Goal: Task Accomplishment & Management: Complete application form

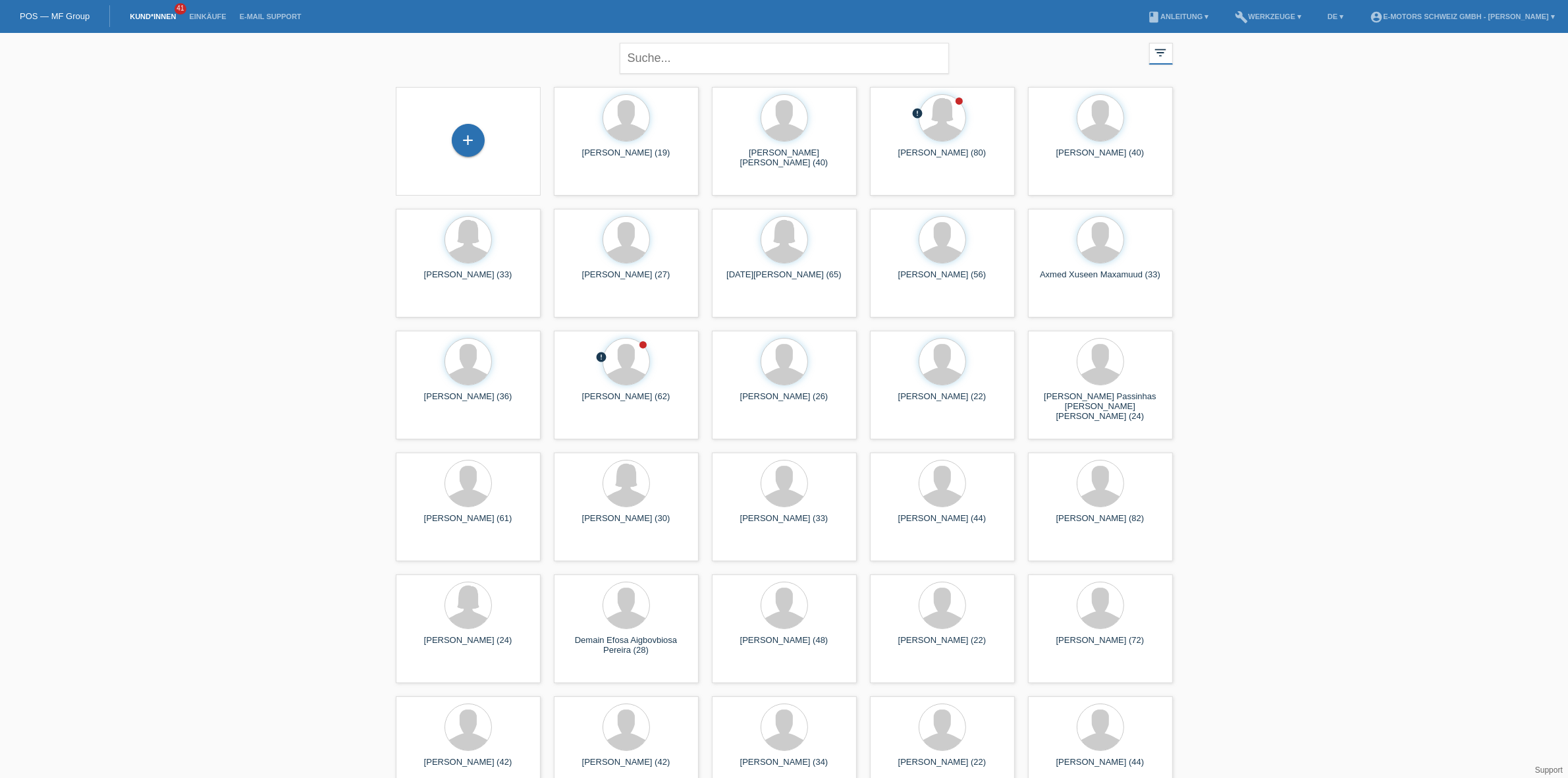
click at [212, 11] on li "Einkäufe" at bounding box center [207, 17] width 50 height 34
click at [208, 14] on link "Einkäufe" at bounding box center [207, 17] width 50 height 8
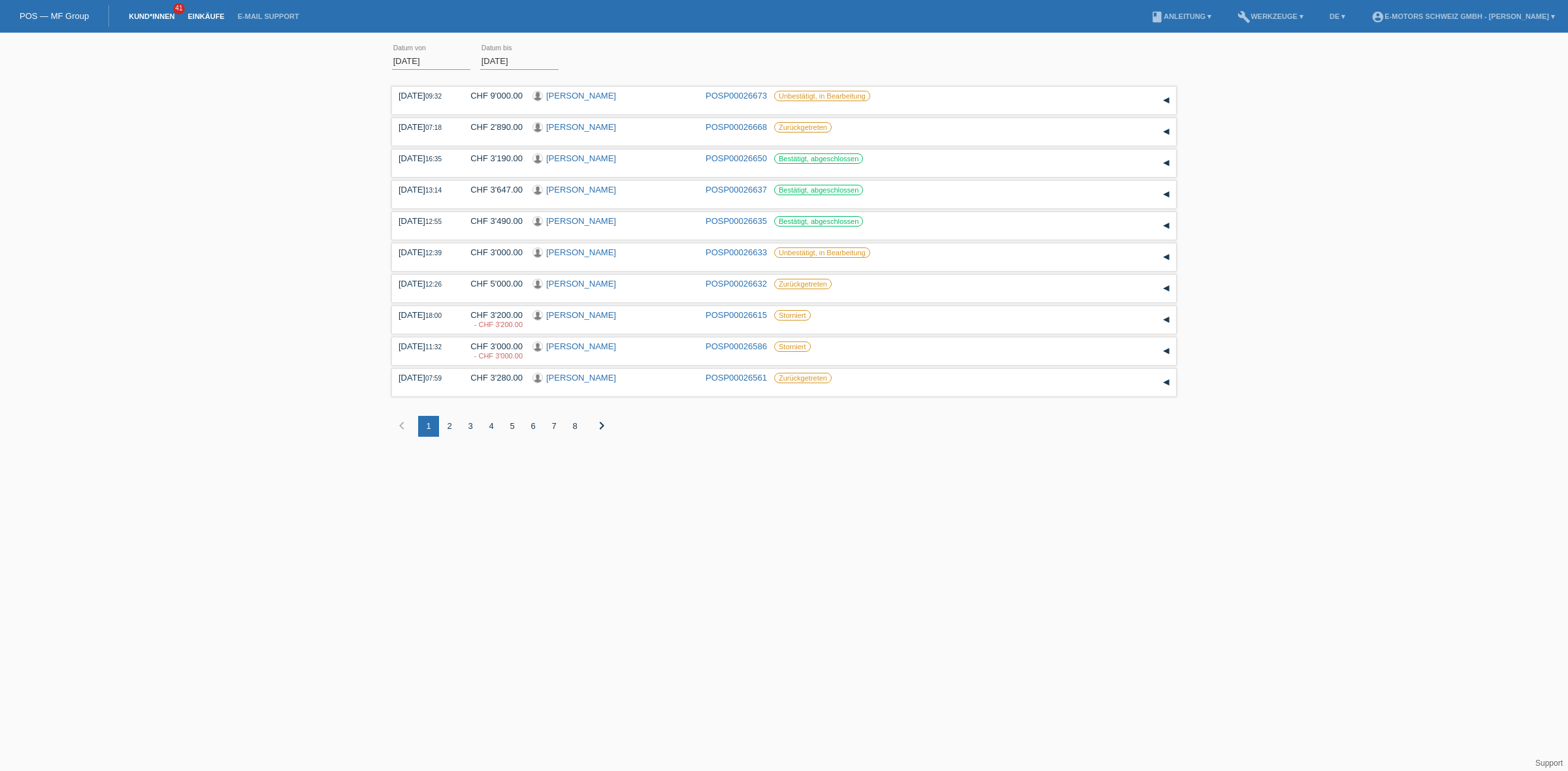
click at [139, 15] on link "Kund*innen" at bounding box center [151, 16] width 59 height 7
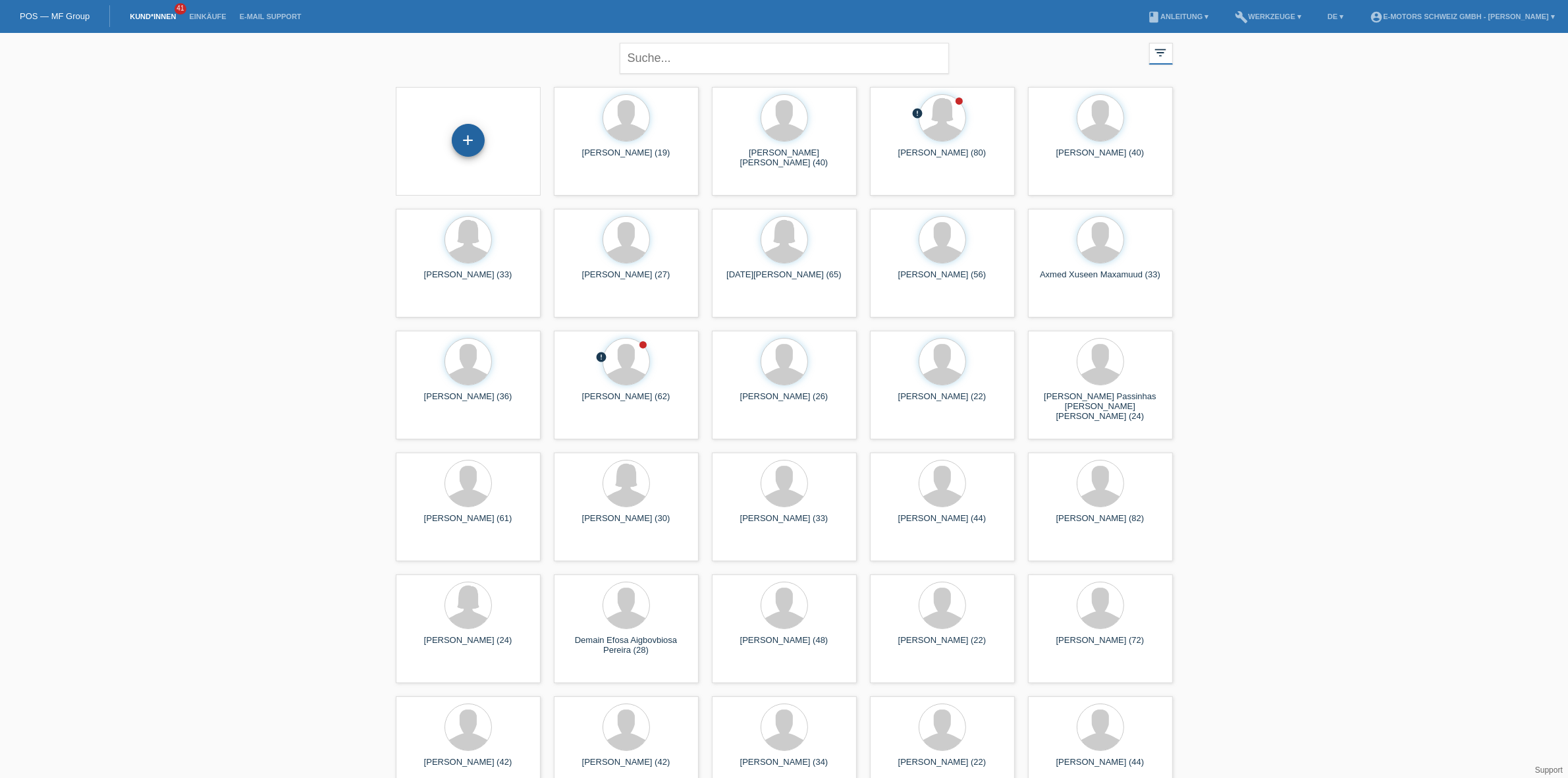
click at [469, 139] on div "+" at bounding box center [469, 140] width 33 height 33
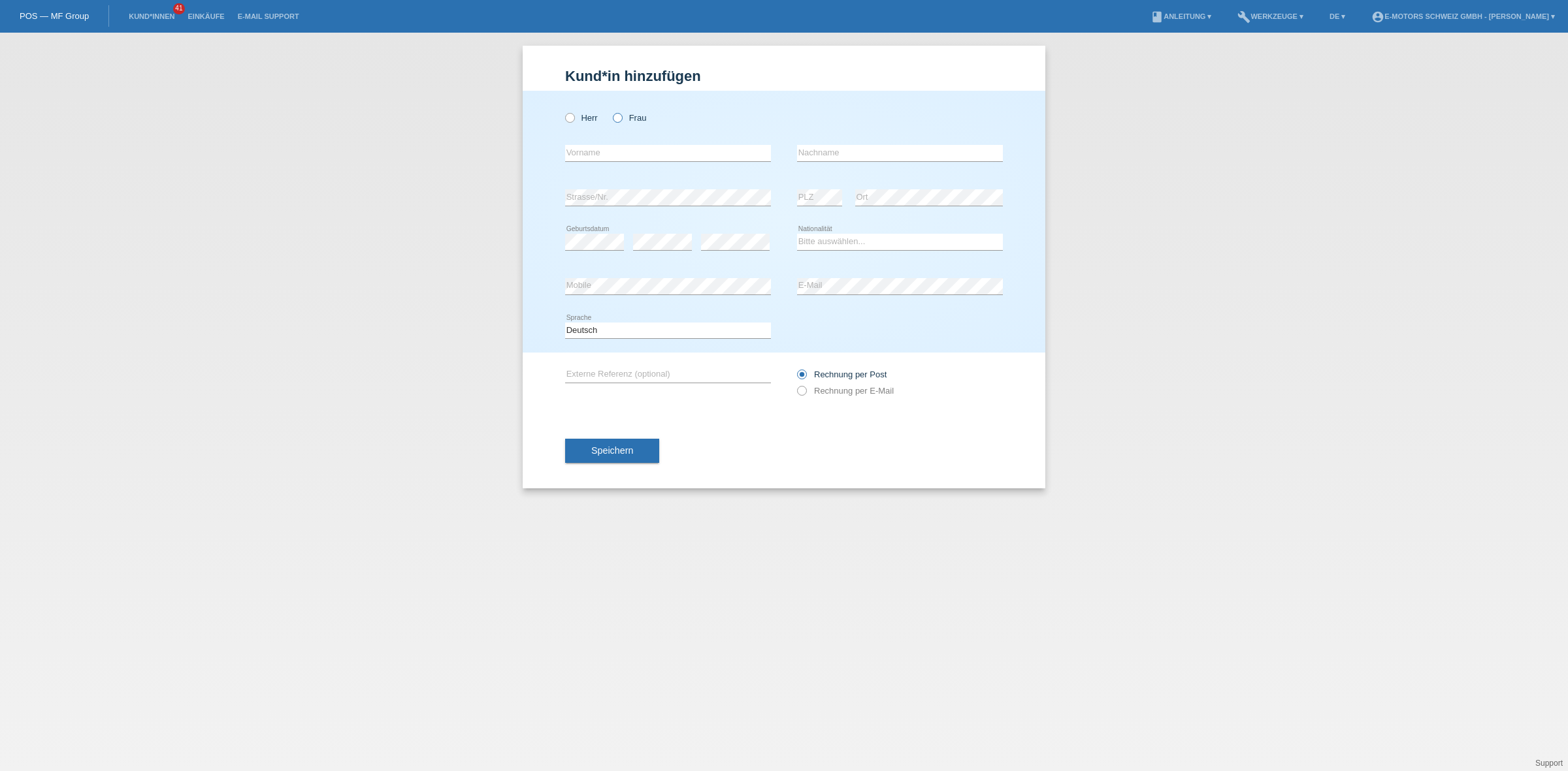
click at [611, 111] on icon at bounding box center [611, 111] width 0 height 0
click at [620, 116] on input "Frau" at bounding box center [617, 117] width 8 height 8
radio input "true"
click at [213, 13] on link "Einkäufe" at bounding box center [206, 16] width 49 height 7
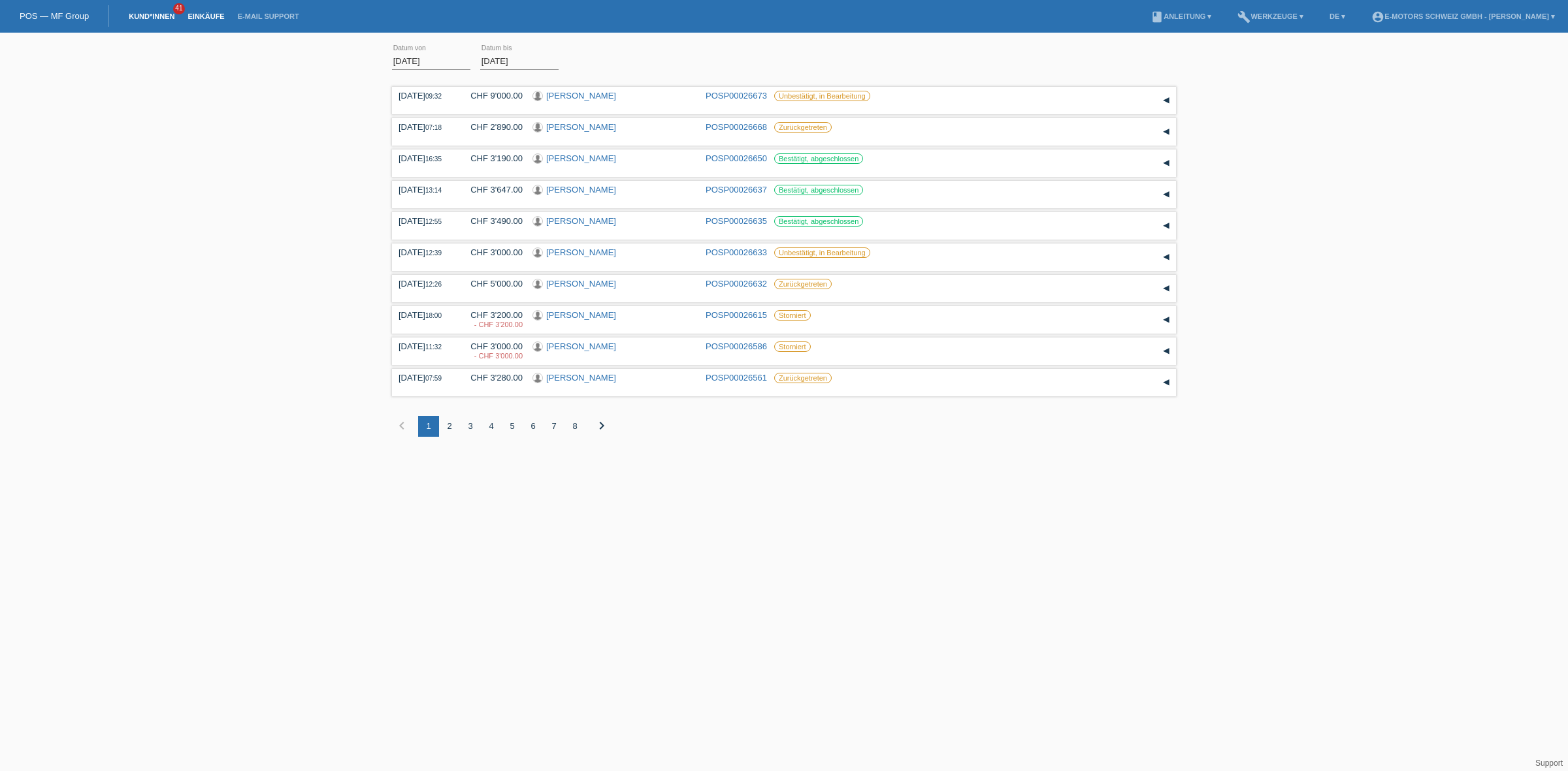
click at [176, 16] on link "Kund*innen" at bounding box center [151, 16] width 59 height 7
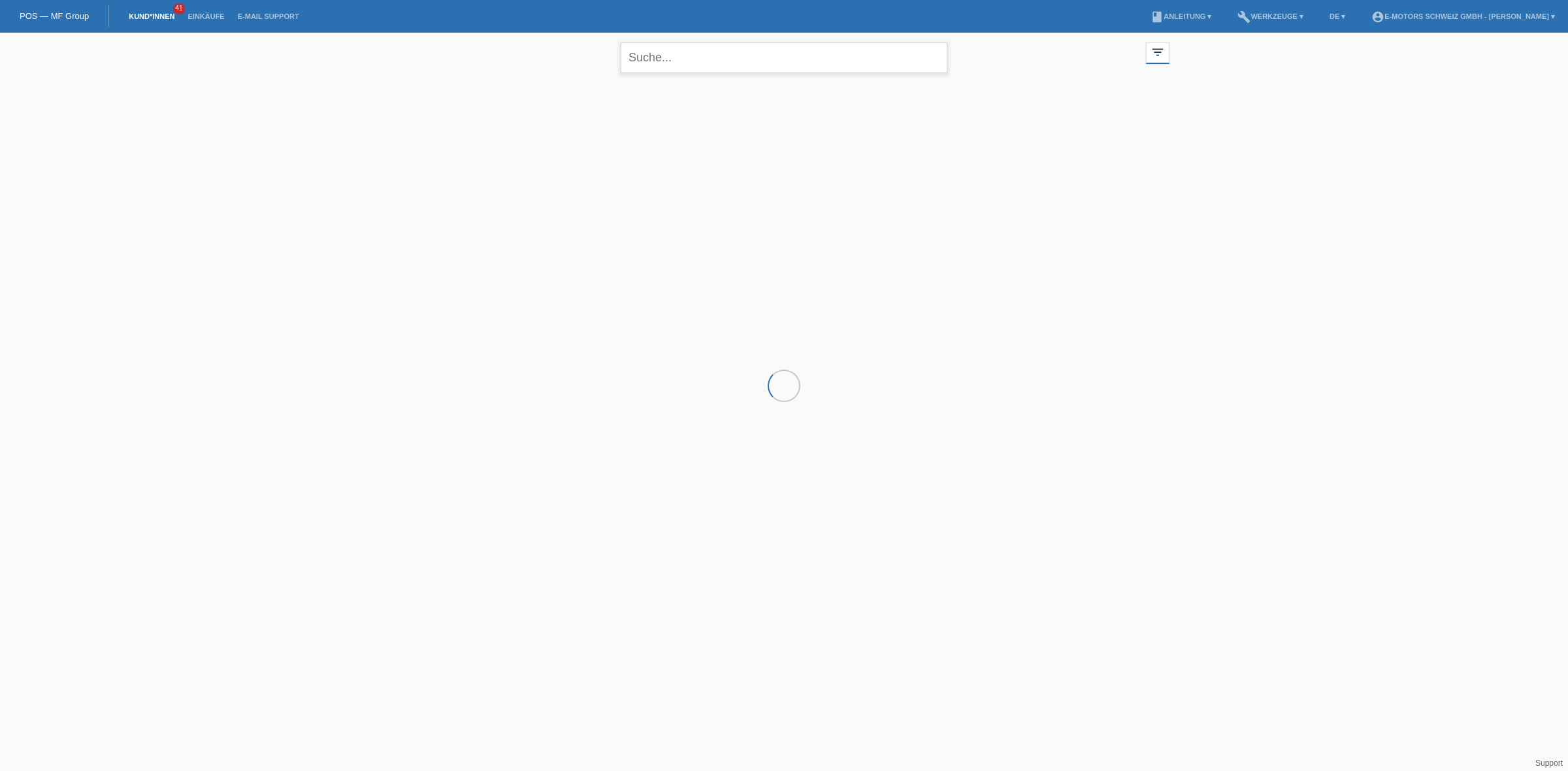
click at [642, 58] on input "text" at bounding box center [783, 58] width 327 height 31
type input "[PERSON_NAME]"
click at [471, 148] on div "+" at bounding box center [470, 146] width 33 height 33
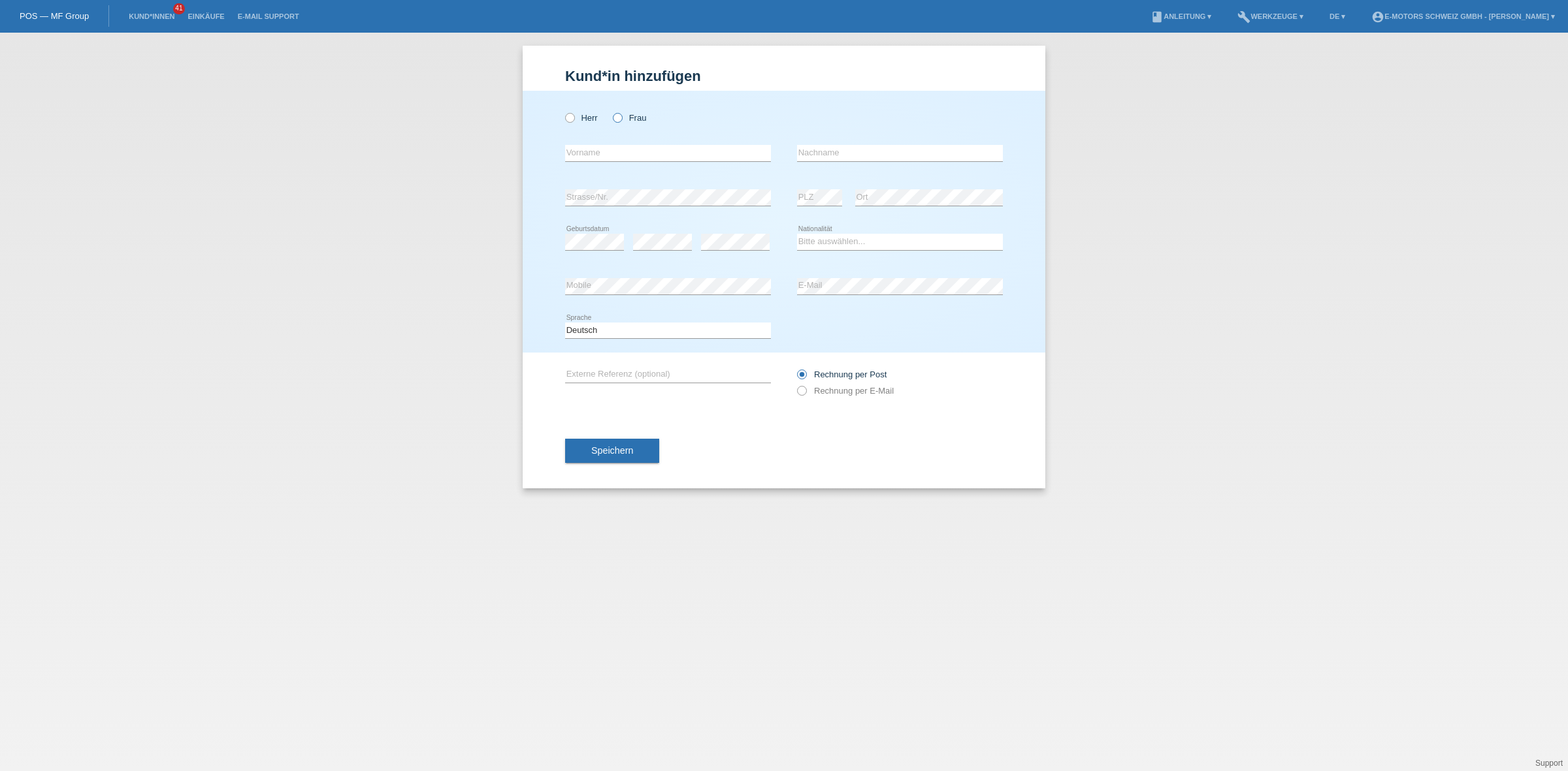
click at [626, 117] on label "Frau" at bounding box center [629, 117] width 34 height 10
click at [621, 117] on input "Frau" at bounding box center [617, 117] width 8 height 8
radio input "true"
click at [657, 153] on input "text" at bounding box center [667, 153] width 206 height 16
type input "Maik Peter"
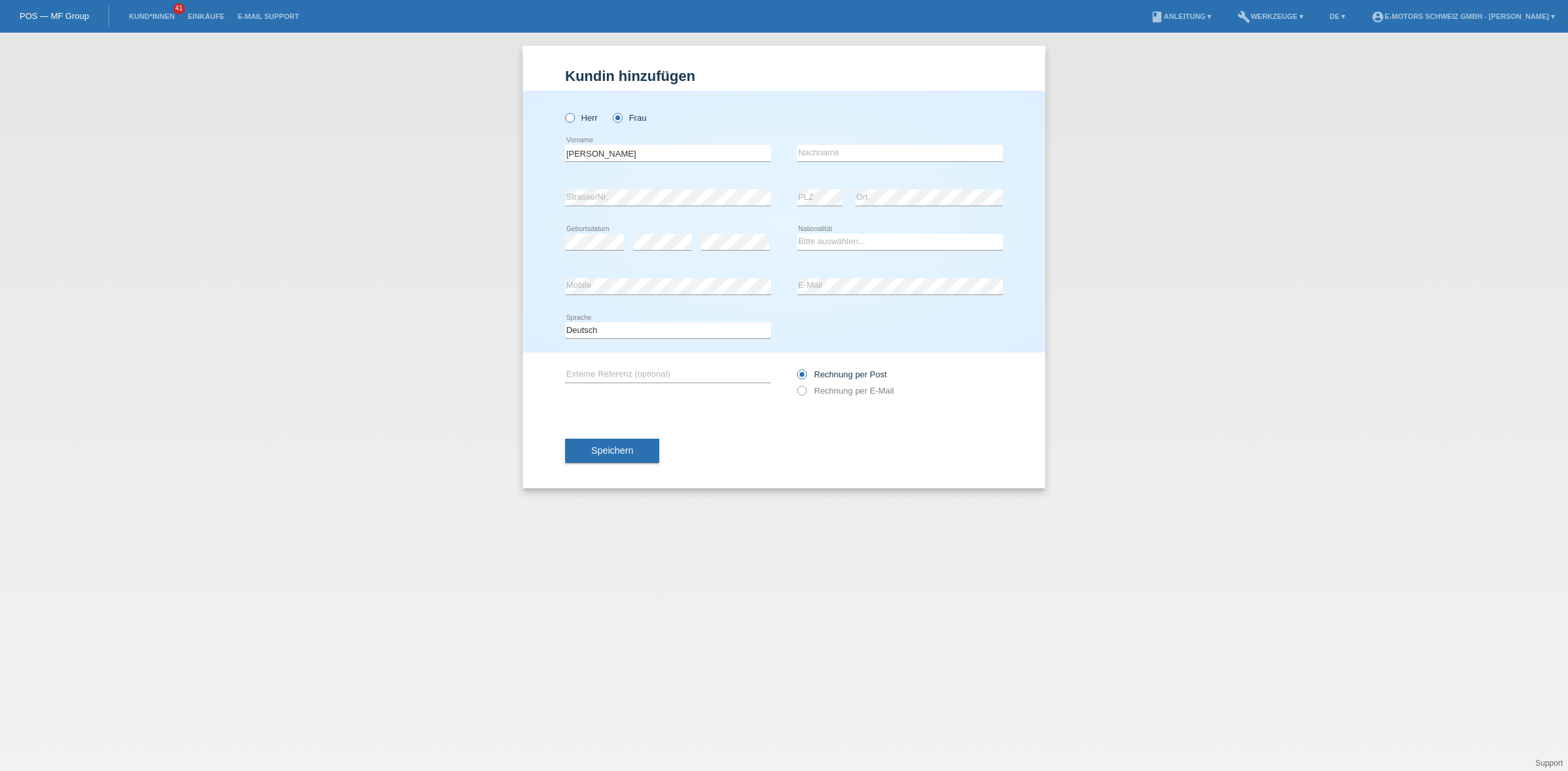
click at [563, 111] on icon at bounding box center [563, 111] width 0 height 0
click at [570, 114] on input "Herr" at bounding box center [569, 117] width 8 height 8
radio input "true"
click at [842, 154] on input "text" at bounding box center [899, 153] width 206 height 16
type input "Tepper"
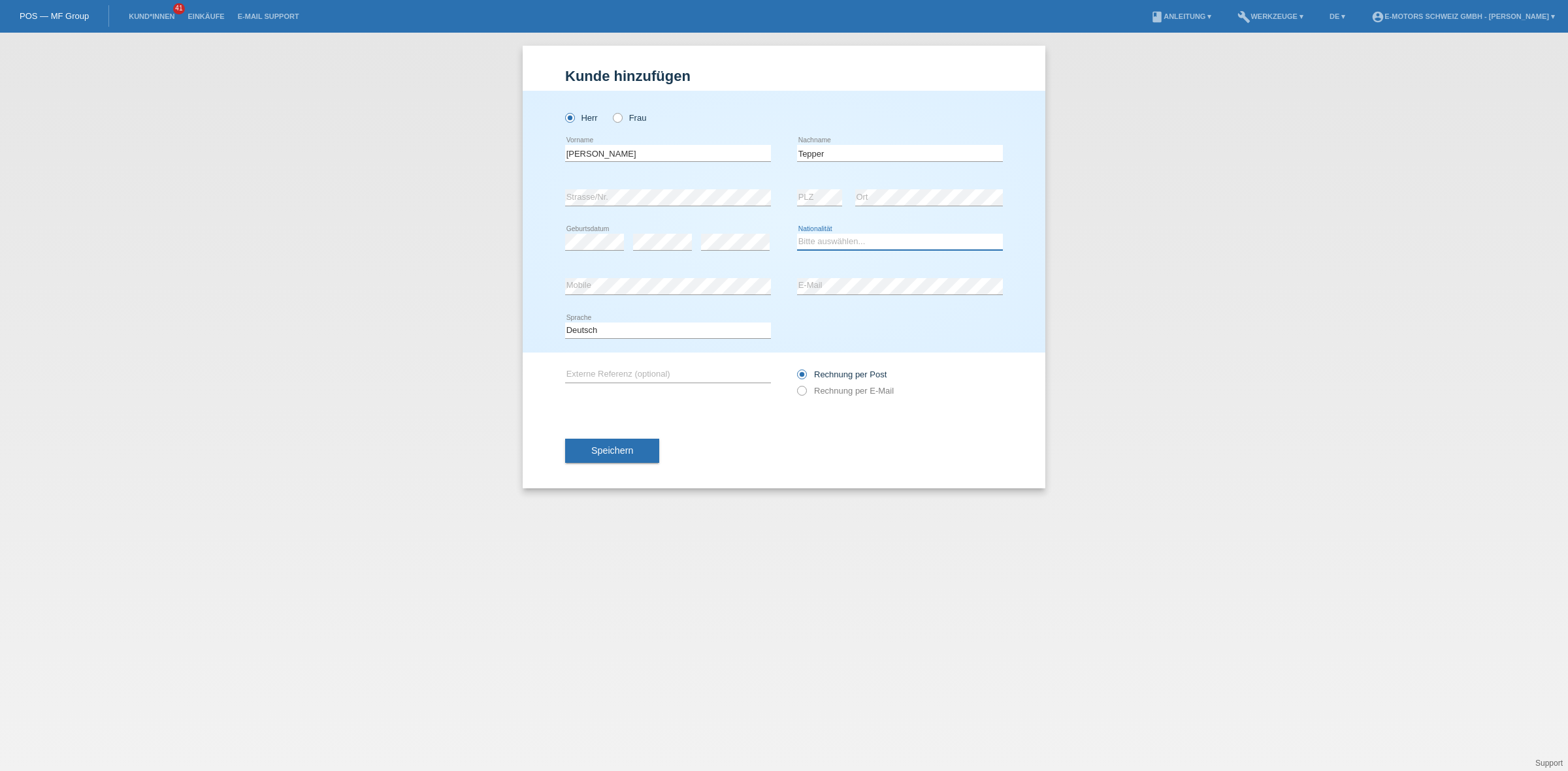
click at [848, 241] on select "Bitte auswählen... Schweiz Deutschland Liechtenstein Österreich ------------ Af…" at bounding box center [899, 241] width 206 height 16
select select "CH"
click at [797, 234] on select "Bitte auswählen... Schweiz Deutschland Liechtenstein Österreich ------------ Af…" at bounding box center [899, 241] width 206 height 16
click at [791, 294] on div "error Mobile error E-Mail" at bounding box center [784, 286] width 438 height 44
click at [849, 310] on div "Deutsch Français Italiano English error Sprache" at bounding box center [784, 330] width 438 height 44
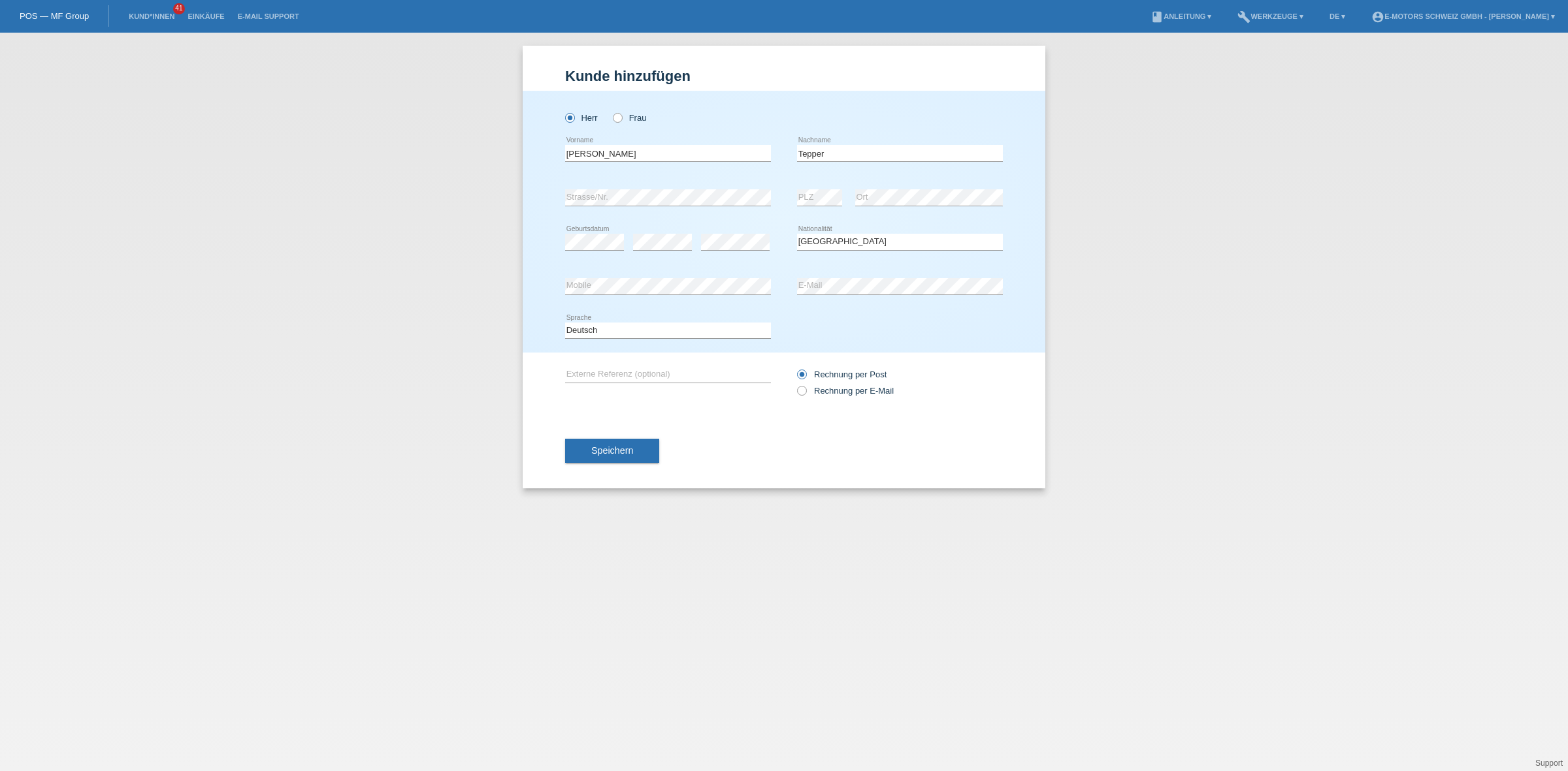
click at [1037, 224] on div "Herr Frau Maik Peter error Vorname C" at bounding box center [783, 221] width 522 height 261
click at [625, 443] on button "Speichern" at bounding box center [612, 450] width 94 height 25
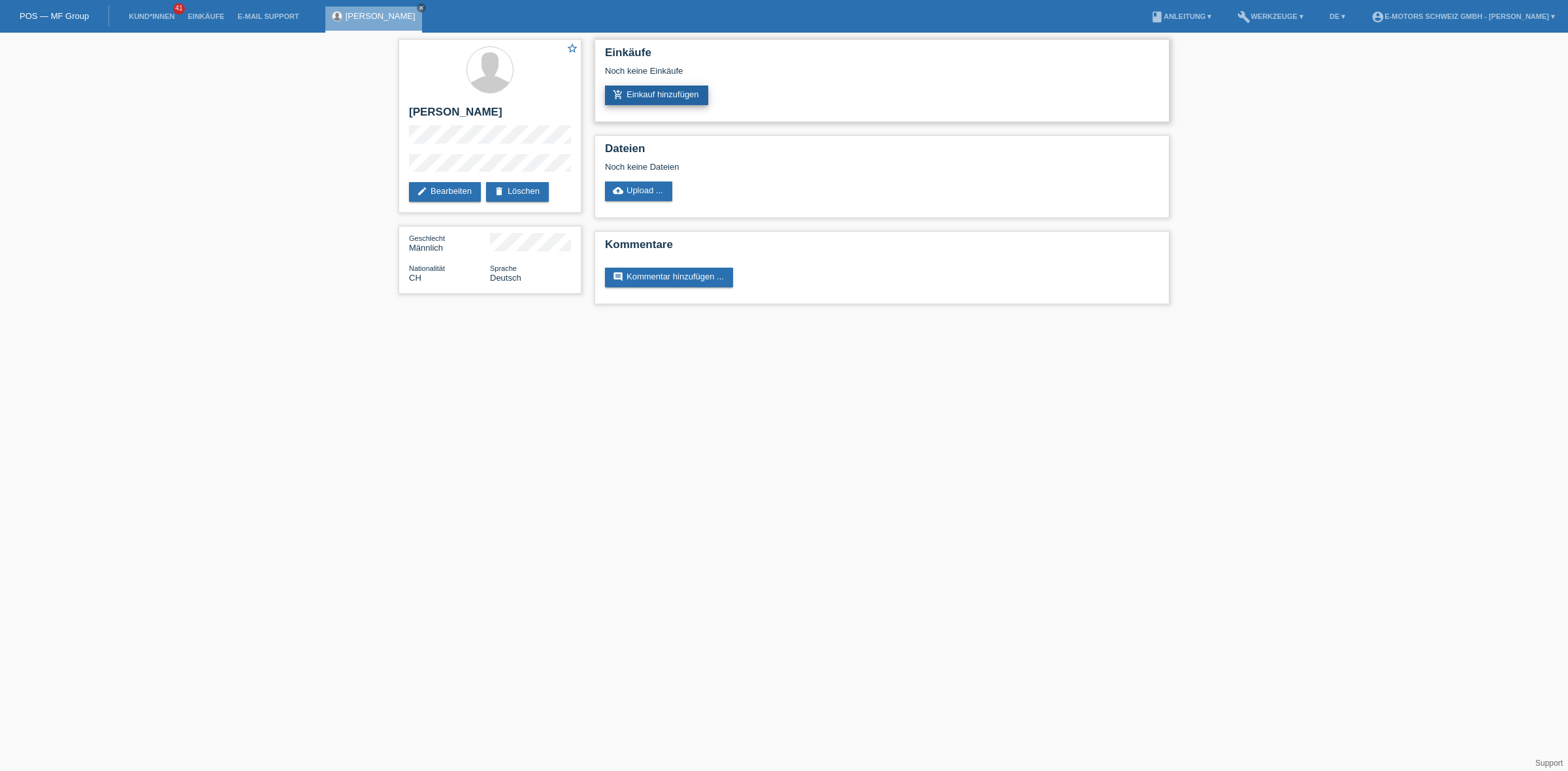
click at [674, 88] on link "add_shopping_cart Einkauf hinzufügen" at bounding box center [656, 95] width 103 height 19
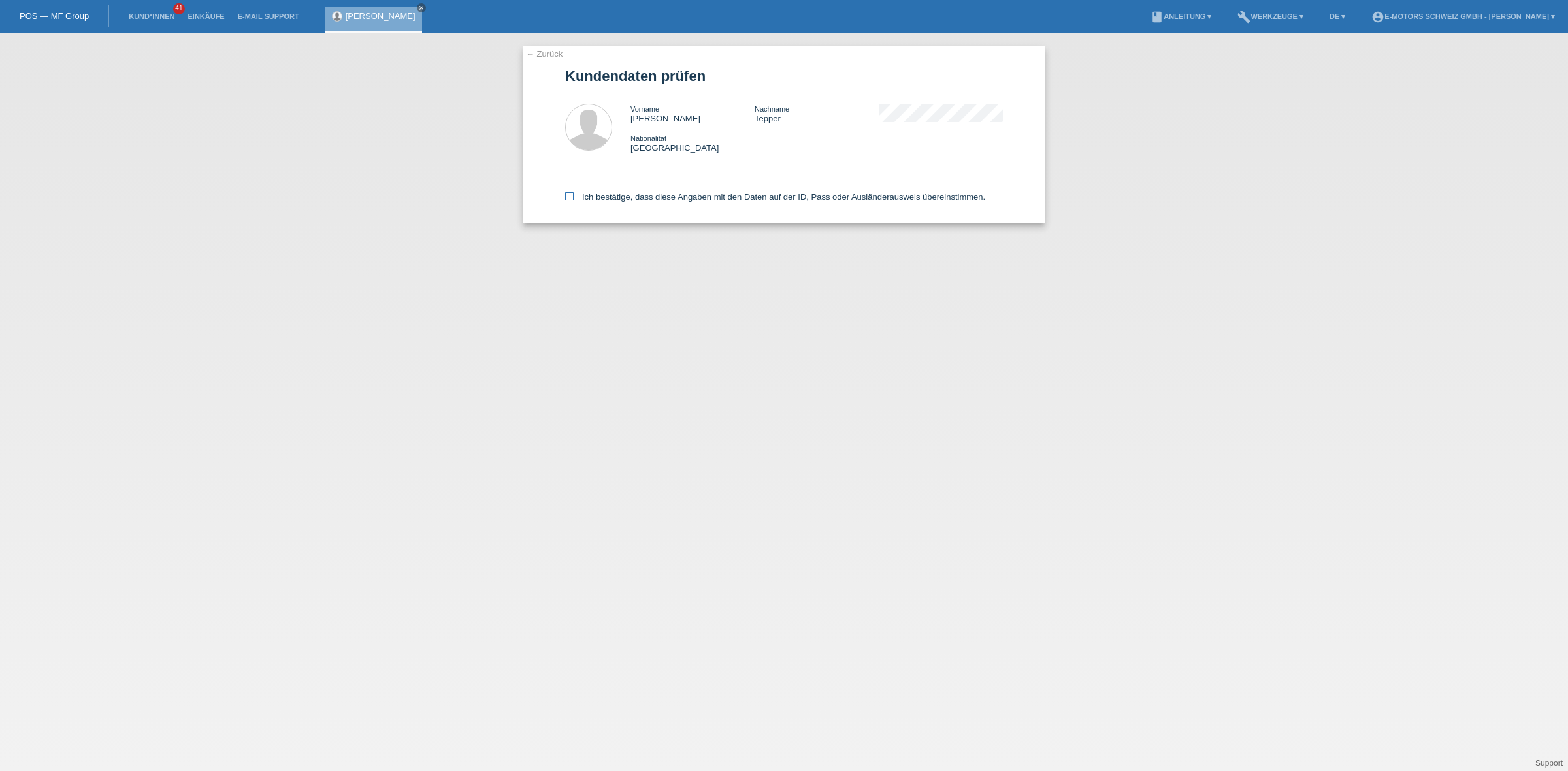
click at [646, 194] on label "Ich bestätige, dass diese Angaben mit den Daten auf der ID, Pass oder Ausländer…" at bounding box center [775, 196] width 420 height 10
click at [573, 194] on input "Ich bestätige, dass diese Angaben mit den Daten auf der ID, Pass oder Ausländer…" at bounding box center [569, 196] width 8 height 8
checkbox input "true"
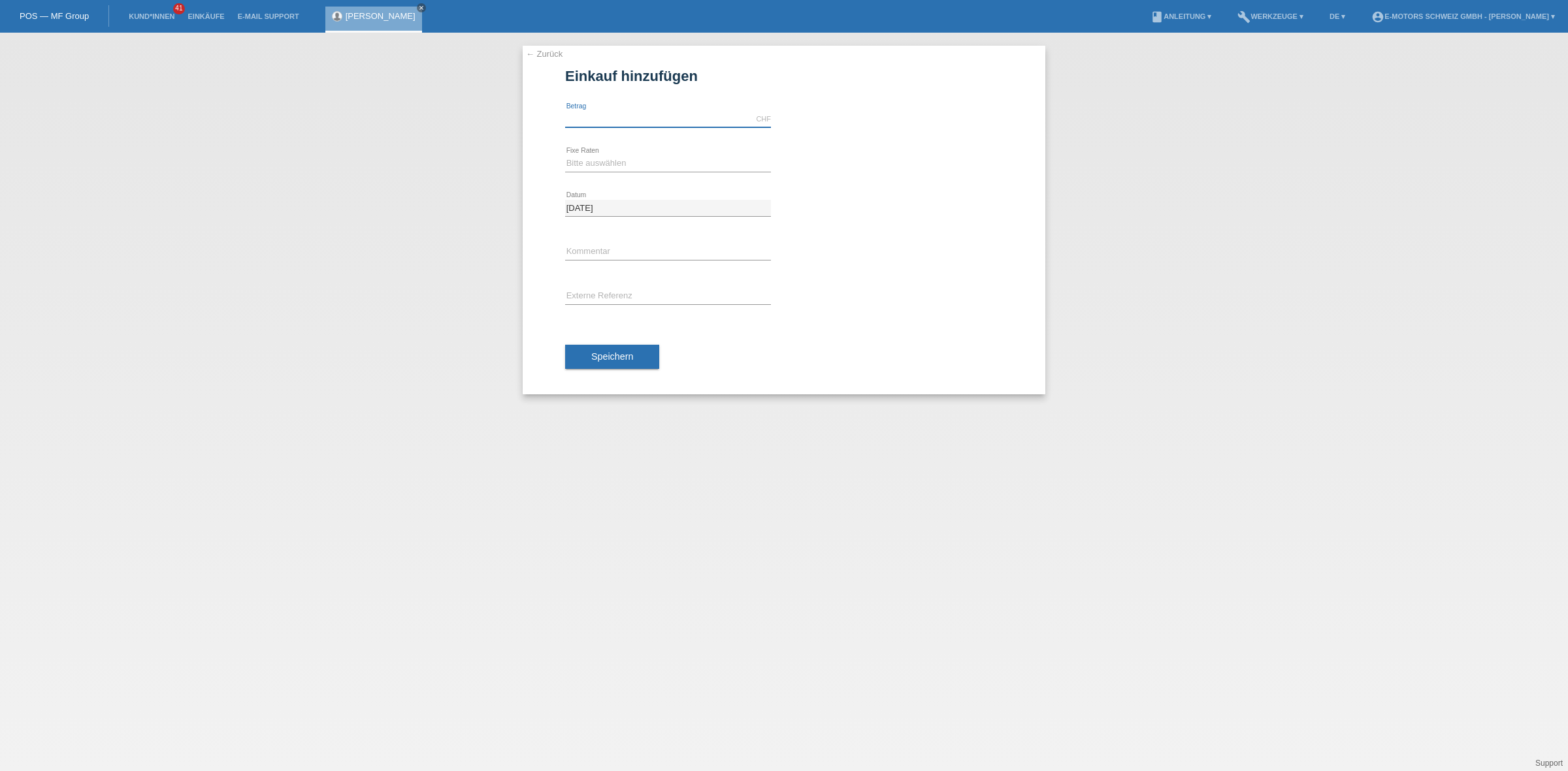
click at [632, 124] on input "text" at bounding box center [667, 120] width 206 height 16
type input "2890.00"
click at [625, 165] on select "Bitte auswählen 12 Raten 24 Raten 36 Raten 48 Raten" at bounding box center [667, 163] width 206 height 16
select select "213"
click at [565, 155] on select "Bitte auswählen 12 Raten 24 Raten 36 Raten 48 Raten" at bounding box center [667, 163] width 206 height 16
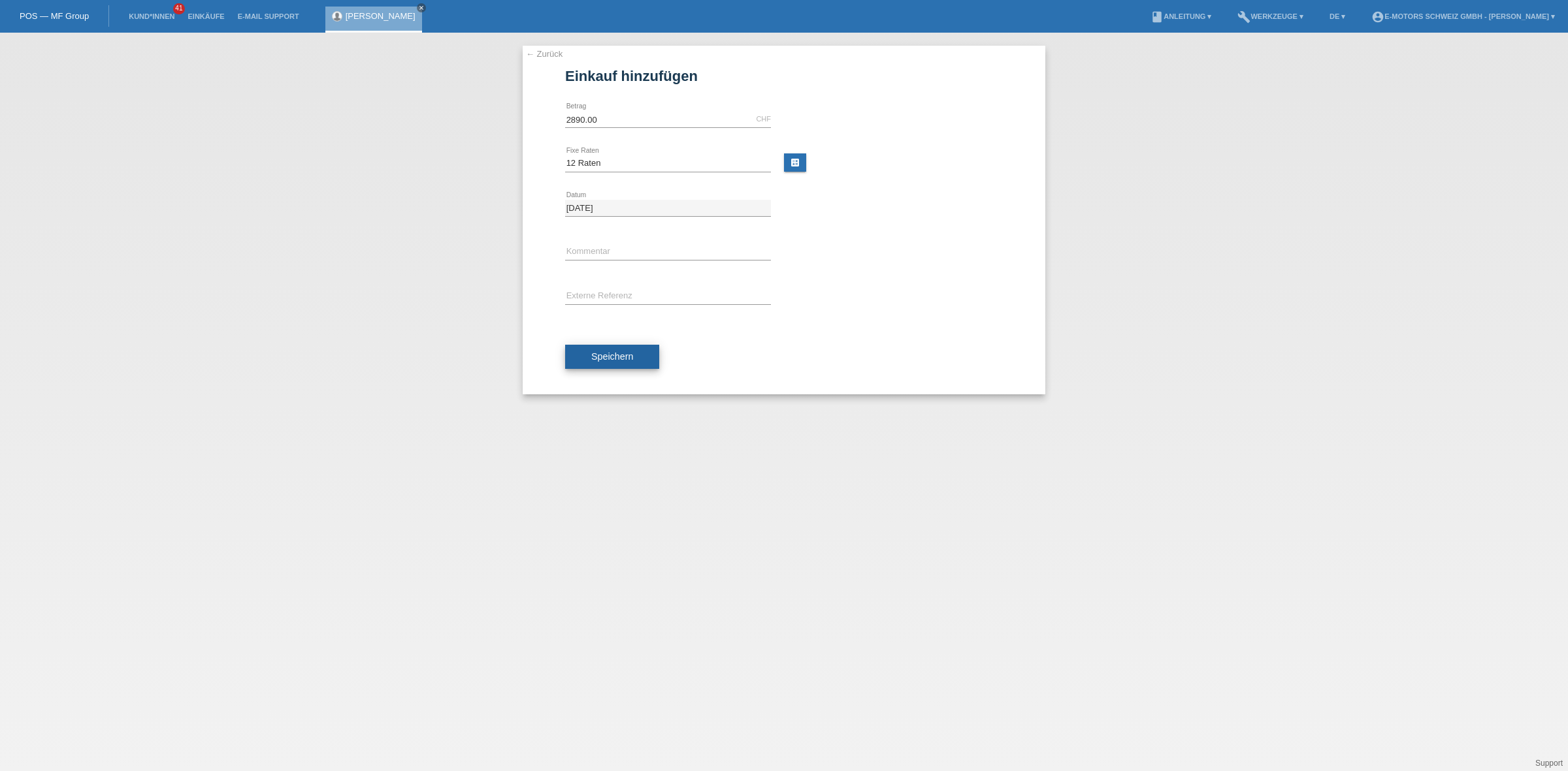
click at [609, 350] on button "Speichern" at bounding box center [612, 356] width 94 height 25
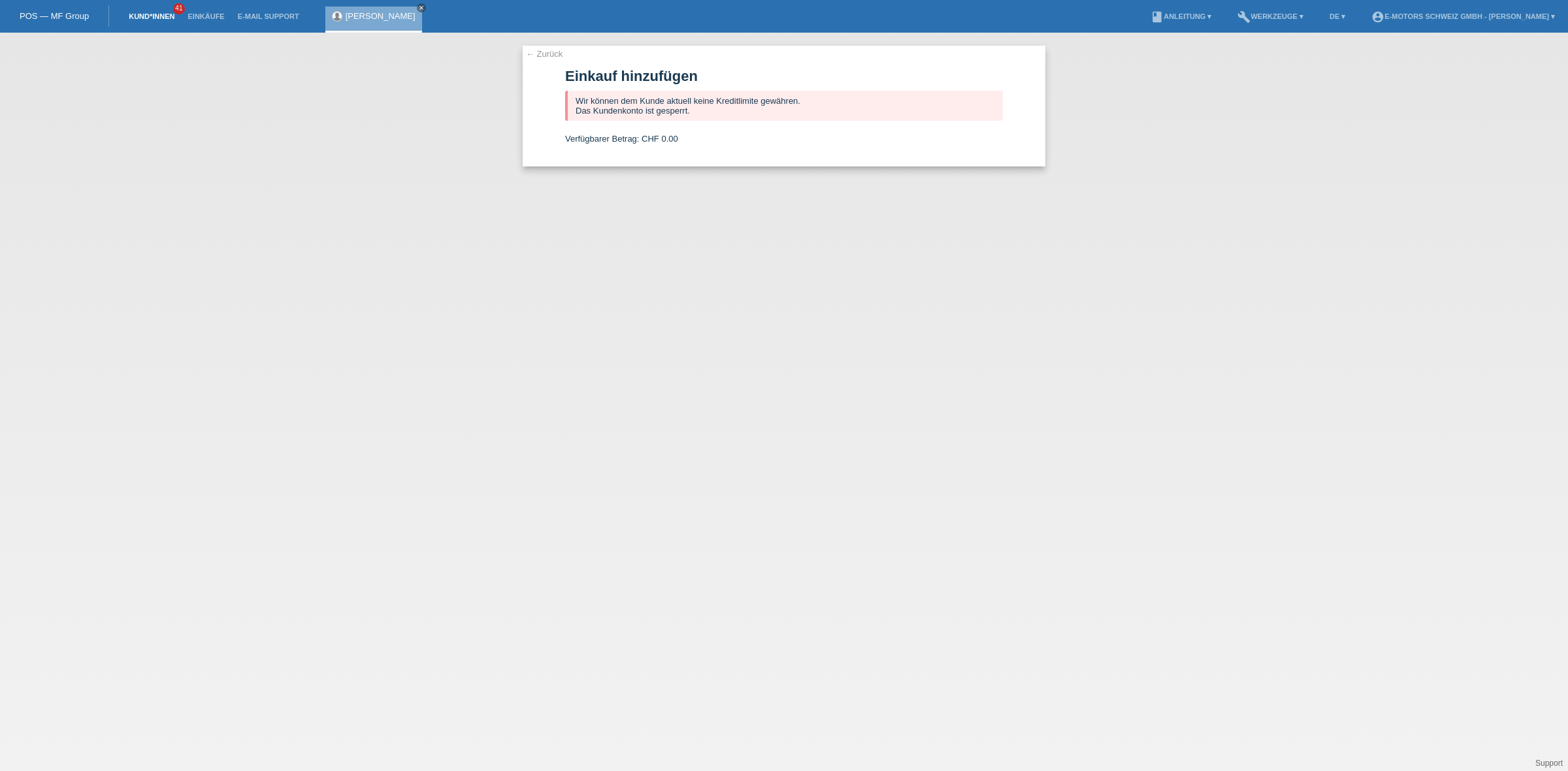
click at [143, 13] on link "Kund*innen" at bounding box center [151, 16] width 59 height 7
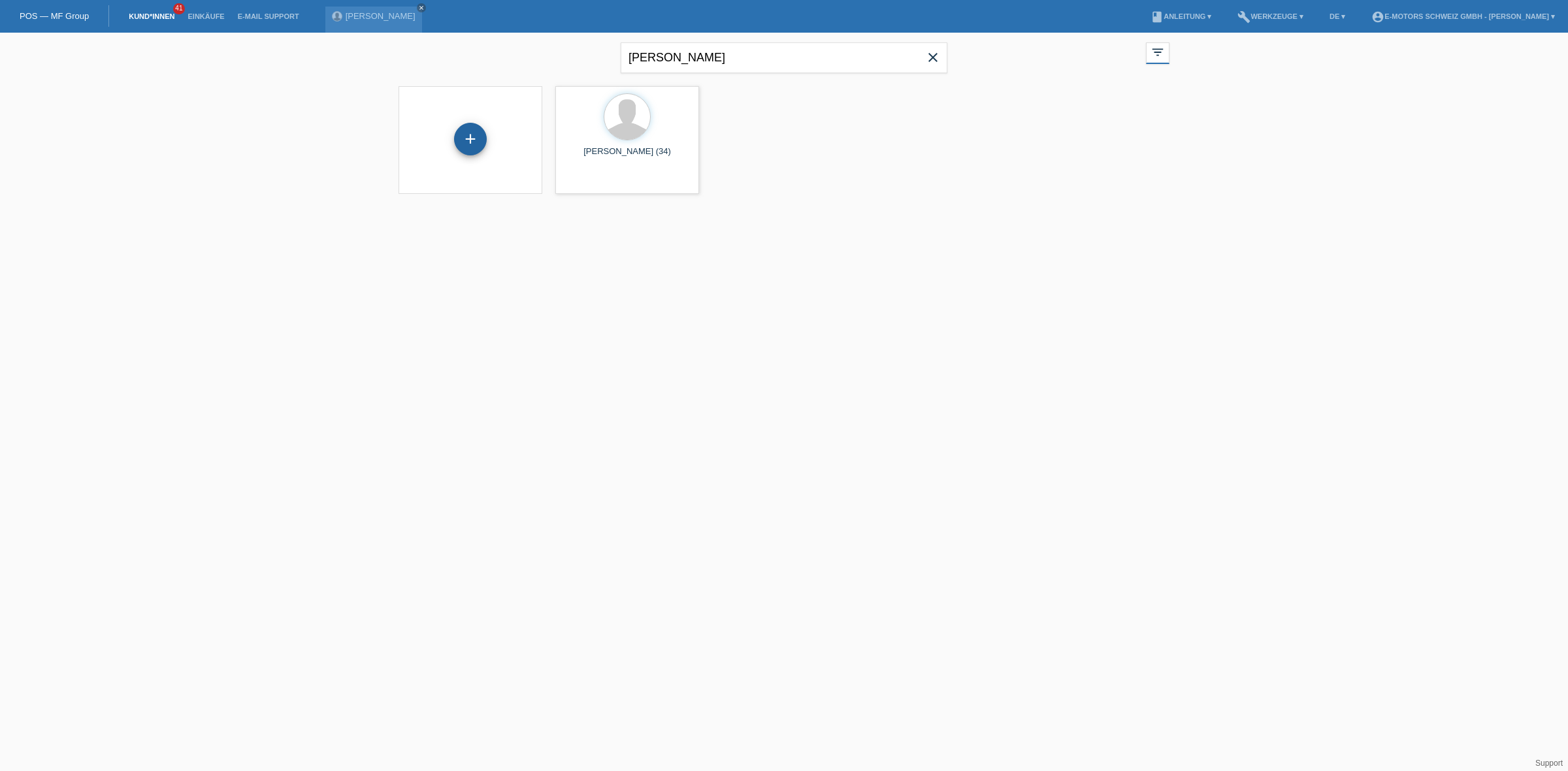
click at [469, 146] on div "+" at bounding box center [470, 139] width 33 height 33
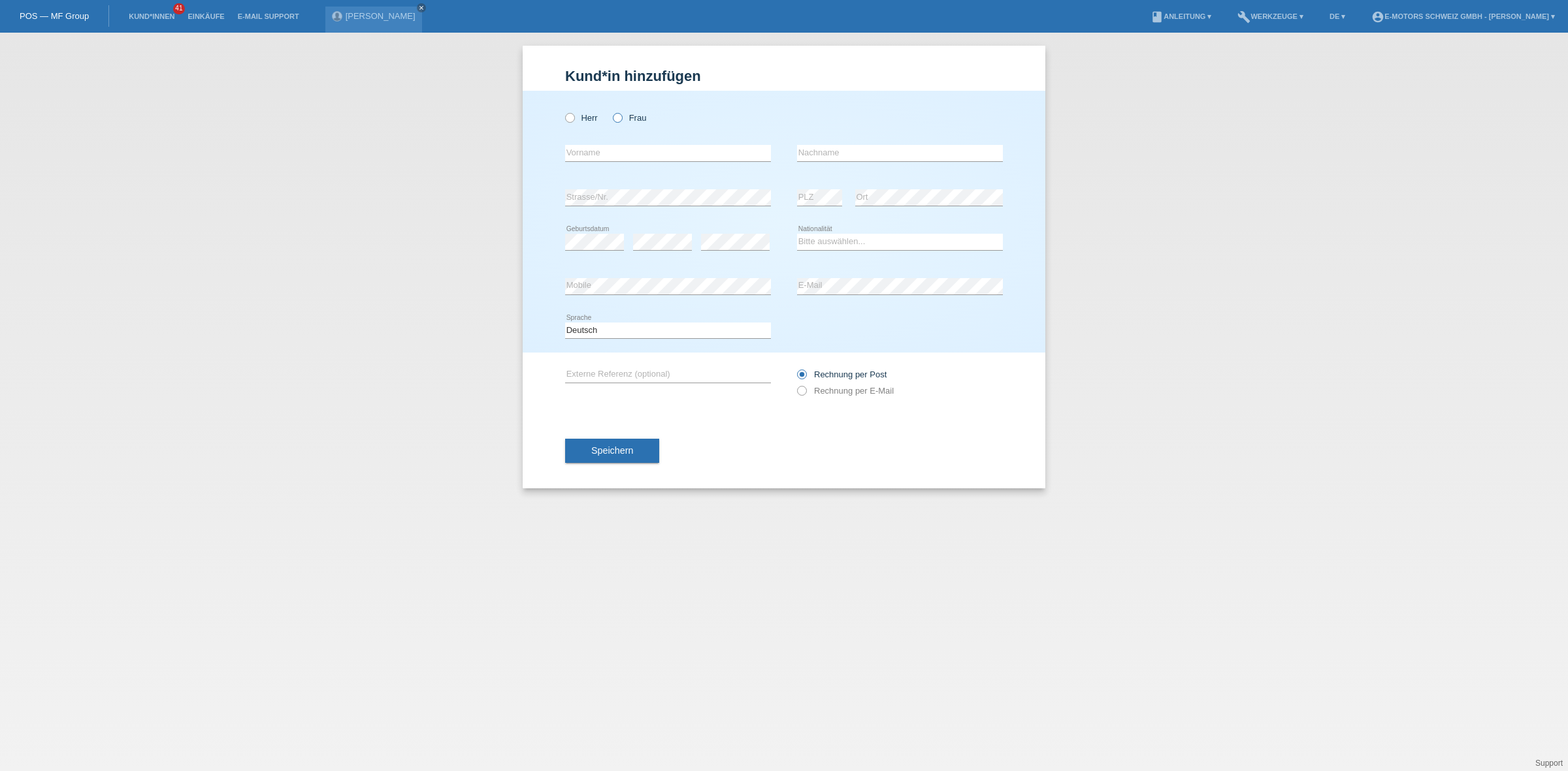
click at [635, 121] on label "Frau" at bounding box center [629, 117] width 34 height 10
click at [621, 121] on input "Frau" at bounding box center [617, 117] width 8 height 8
radio input "true"
click at [825, 205] on icon at bounding box center [819, 205] width 45 height 1
click at [598, 193] on div "error Strasse/Nr. error PLZ error Ort" at bounding box center [784, 197] width 438 height 44
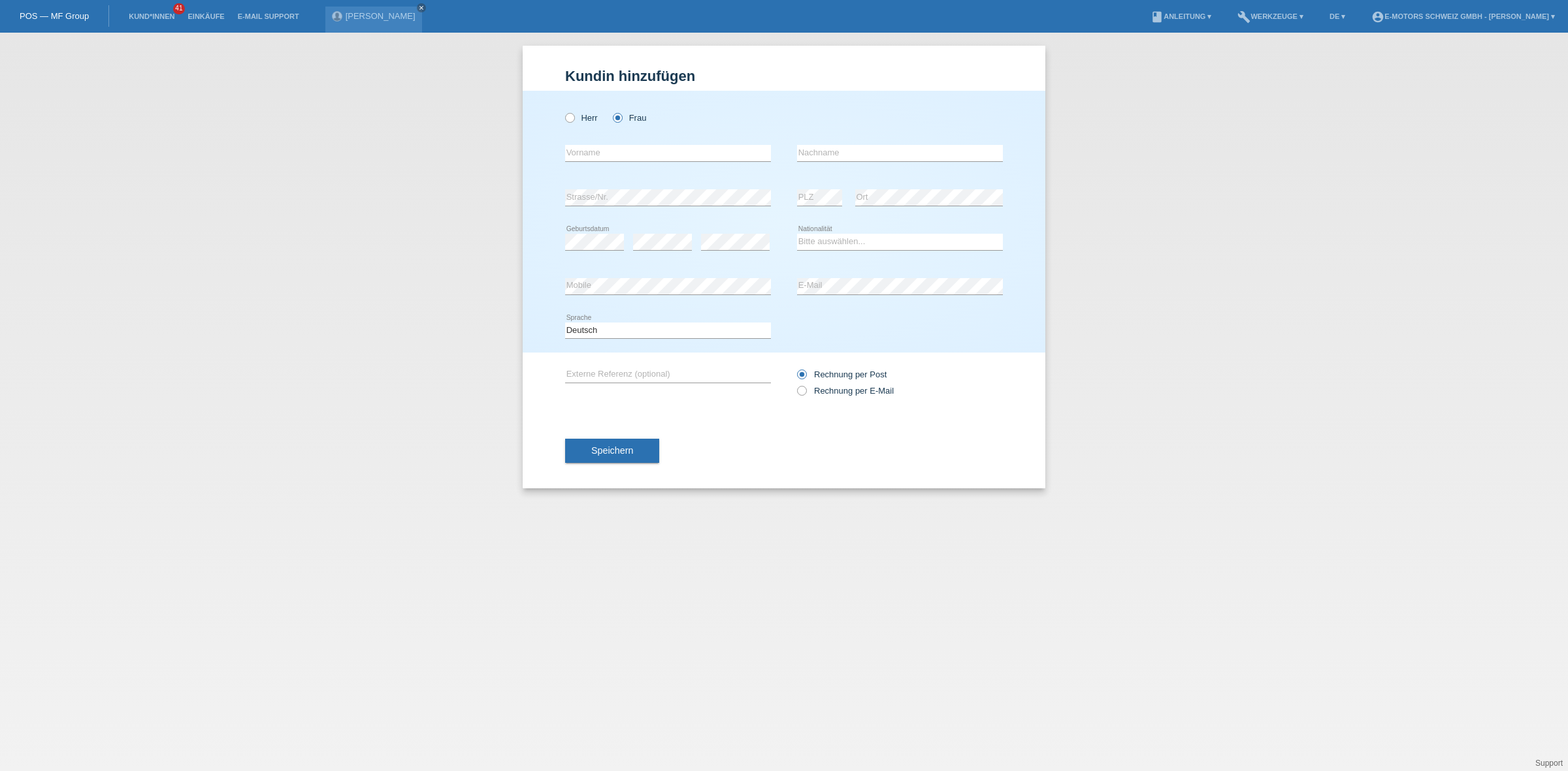
click at [821, 227] on div "Bitte auswählen... Schweiz Deutschland Liechtenstein Österreich ------------ Af…" at bounding box center [899, 242] width 206 height 44
click at [821, 250] on icon at bounding box center [899, 250] width 206 height 1
drag, startPoint x: 822, startPoint y: 239, endPoint x: 823, endPoint y: 247, distance: 8.1
click at [822, 239] on select "Bitte auswählen... Schweiz Deutschland Liechtenstein Österreich ------------ Af…" at bounding box center [899, 241] width 206 height 16
select select "CH"
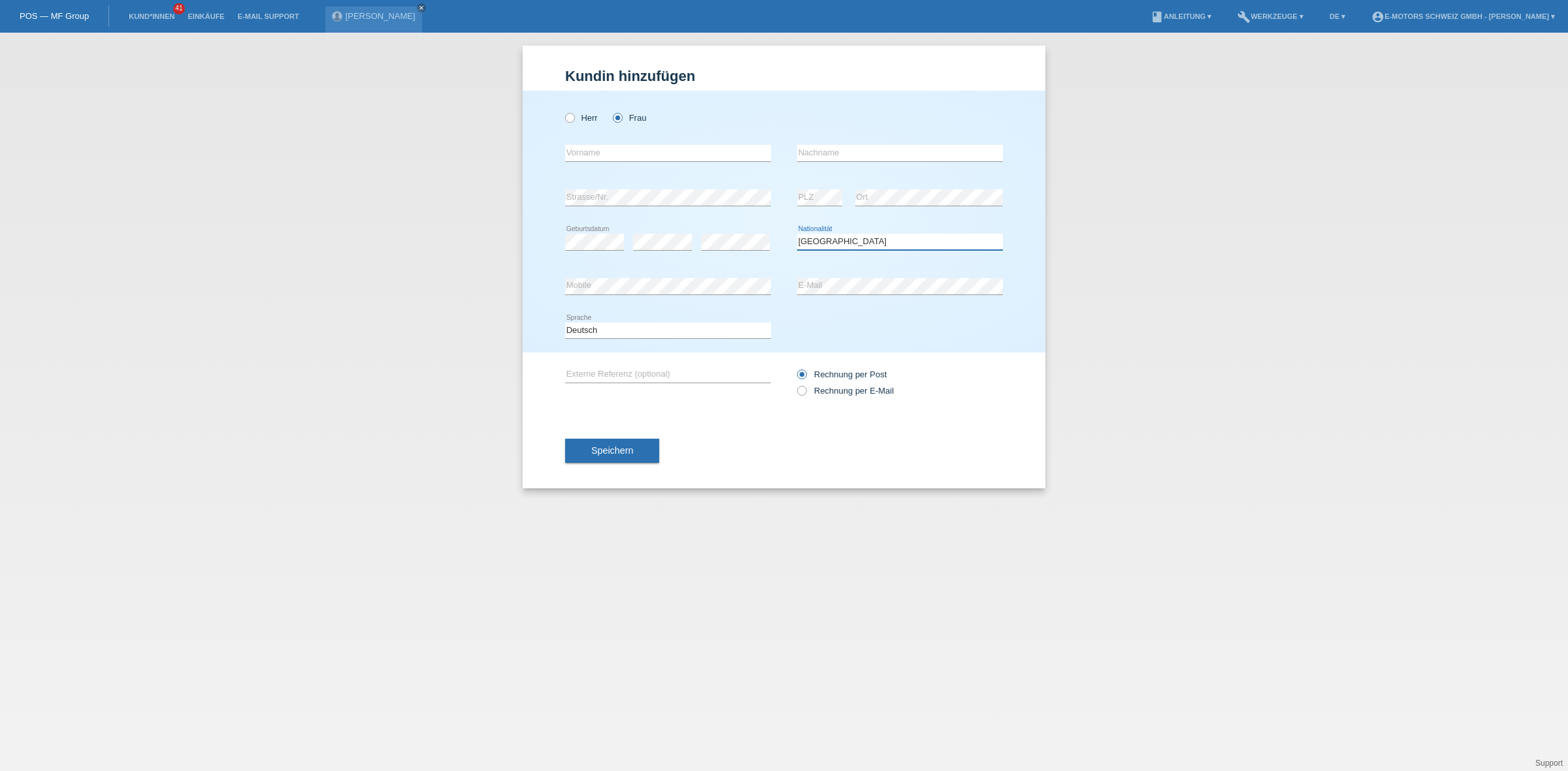
click at [797, 234] on select "Bitte auswählen... Schweiz Deutschland Liechtenstein Österreich ------------ Af…" at bounding box center [899, 241] width 206 height 16
drag, startPoint x: 677, startPoint y: 154, endPoint x: 664, endPoint y: 158, distance: 13.6
click at [677, 154] on input "text" at bounding box center [667, 153] width 206 height 16
click at [664, 158] on input "text" at bounding box center [667, 153] width 206 height 16
type input "[PERSON_NAME]"
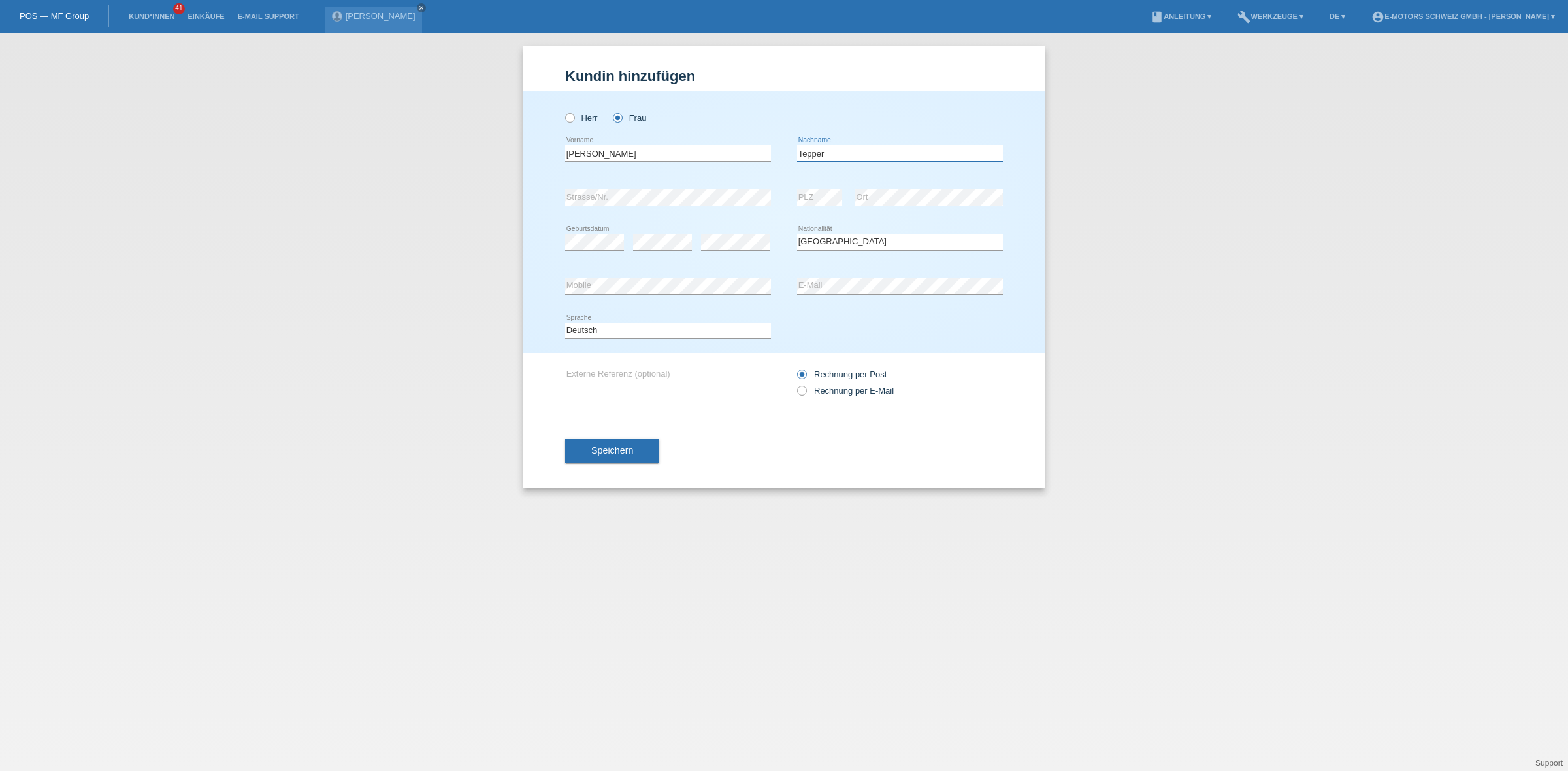
type input "Tepper"
click at [624, 445] on span "Speichern" at bounding box center [612, 450] width 42 height 10
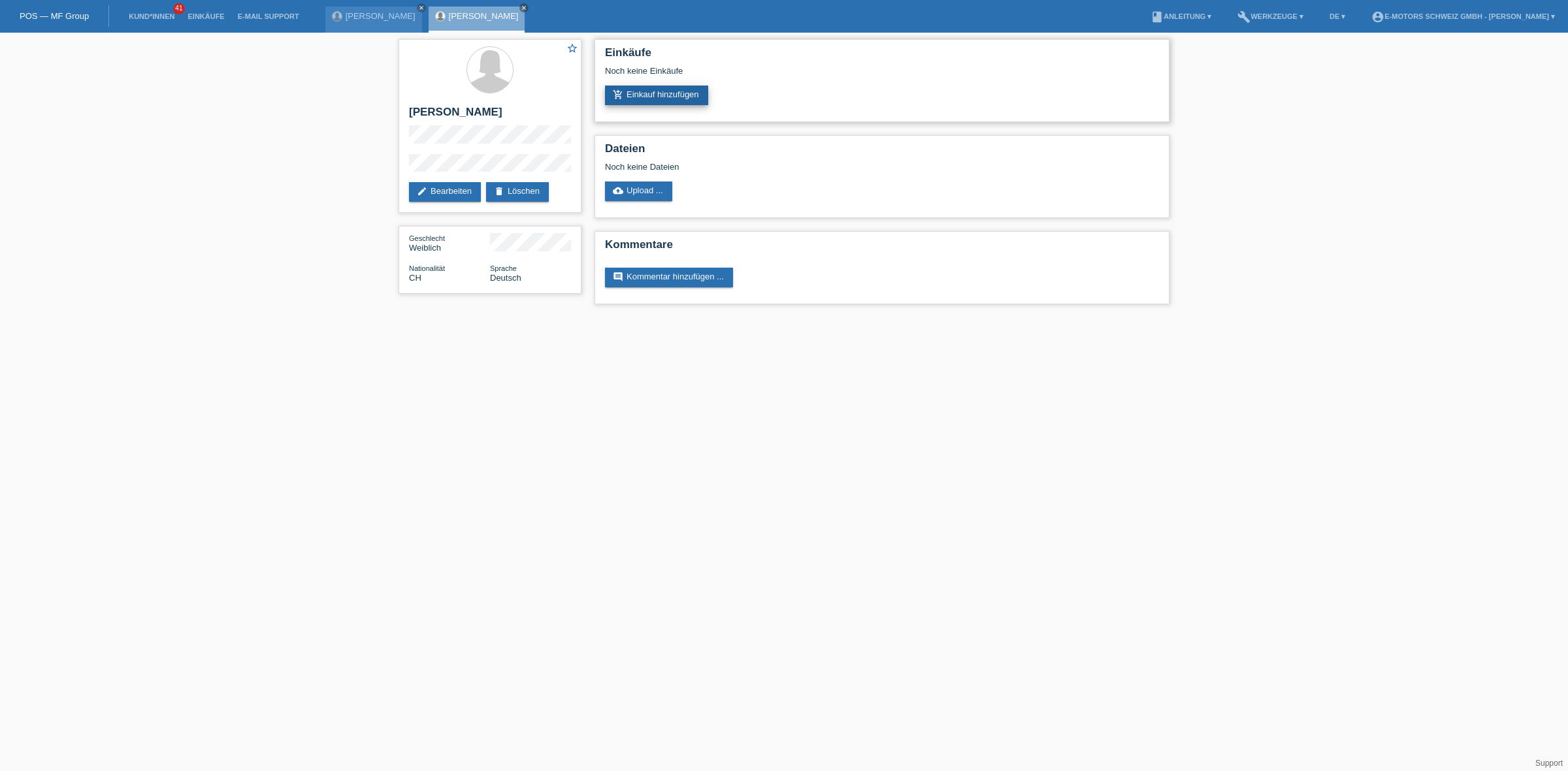
click at [667, 92] on link "add_shopping_cart Einkauf hinzufügen" at bounding box center [656, 95] width 103 height 19
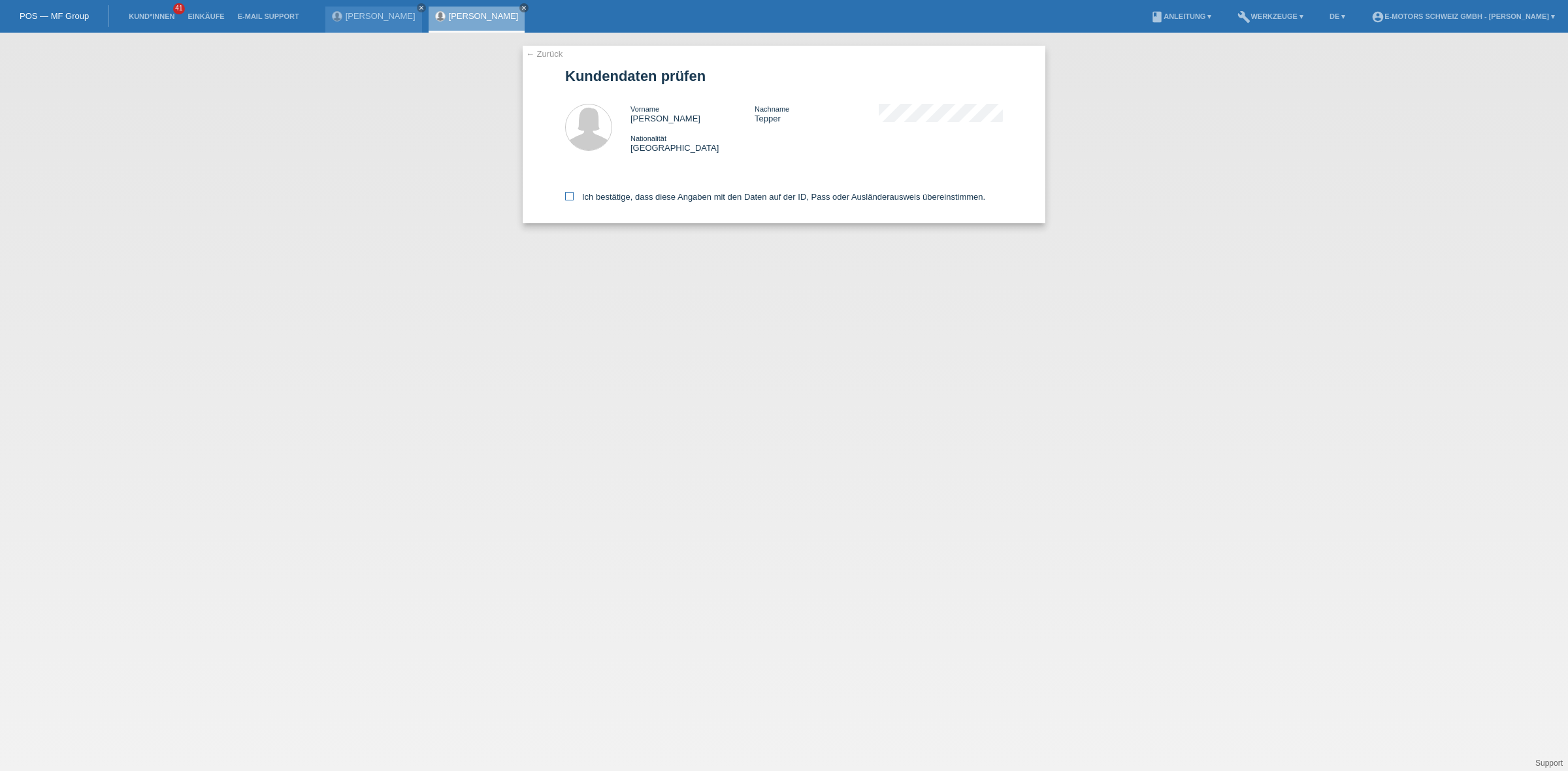
click at [627, 192] on label "Ich bestätige, dass diese Angaben mit den Daten auf der ID, Pass oder Ausländer…" at bounding box center [775, 196] width 420 height 10
click at [573, 192] on input "Ich bestätige, dass diese Angaben mit den Daten auf der ID, Pass oder Ausländer…" at bounding box center [569, 196] width 8 height 8
checkbox input "true"
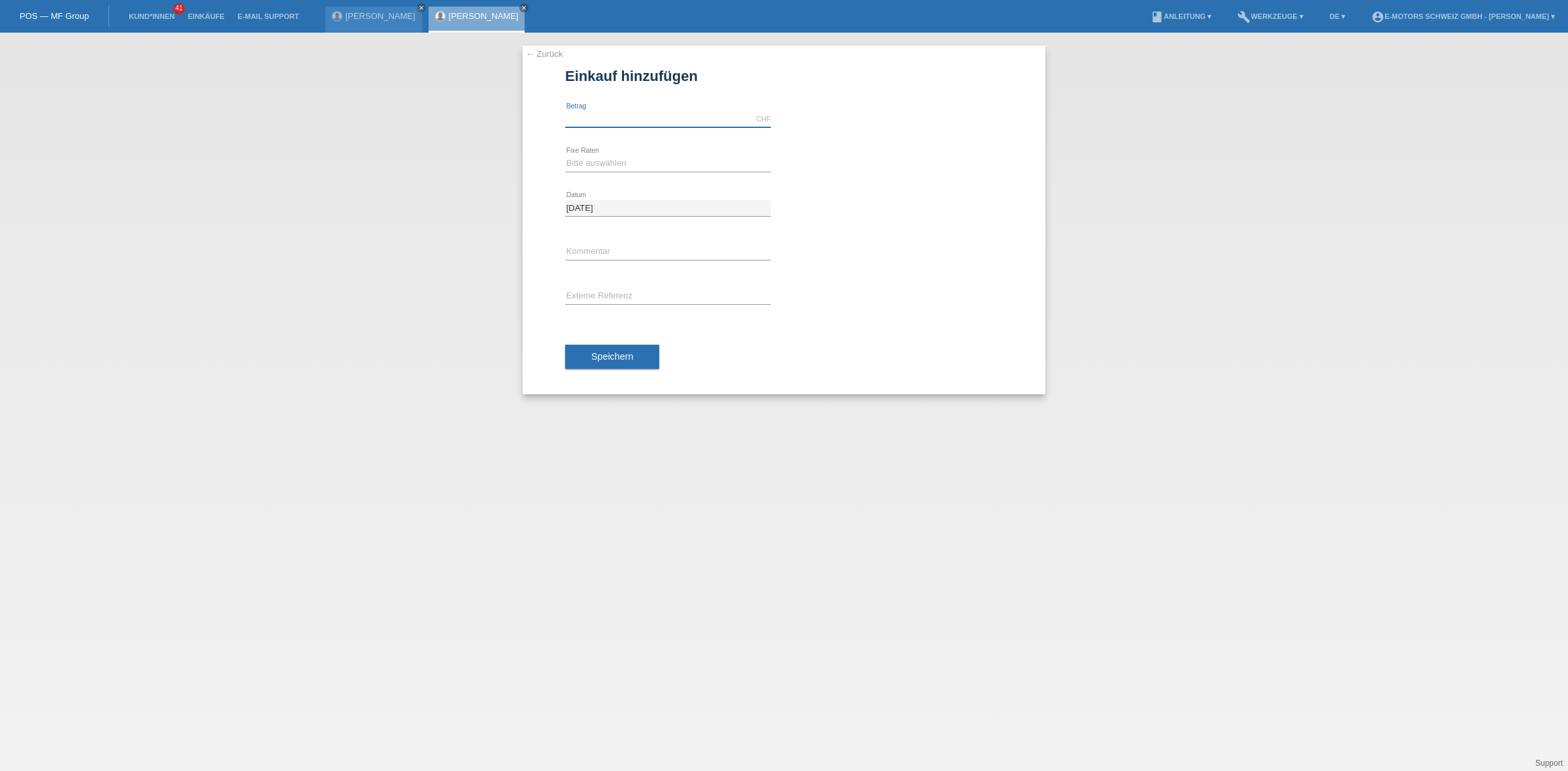
click at [696, 125] on input "text" at bounding box center [667, 120] width 206 height 16
type input "3990.00"
click at [612, 158] on select "Bitte auswählen 12 Raten 24 Raten 36 Raten 48 Raten" at bounding box center [667, 163] width 206 height 16
select select "214"
click at [565, 155] on select "Bitte auswählen 12 Raten 24 Raten 36 Raten 48 Raten" at bounding box center [667, 163] width 206 height 16
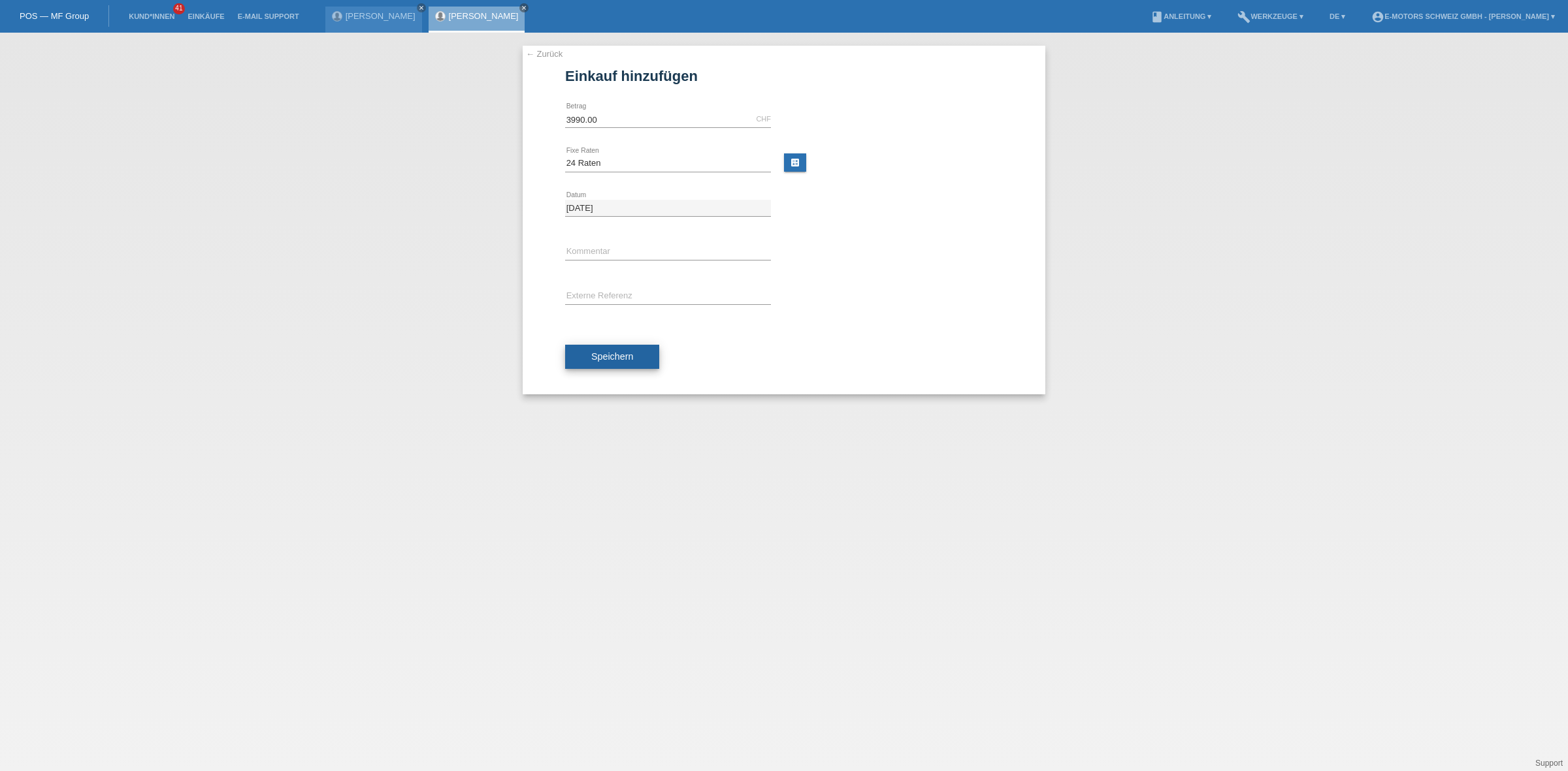
click at [601, 353] on span "Speichern" at bounding box center [612, 356] width 42 height 10
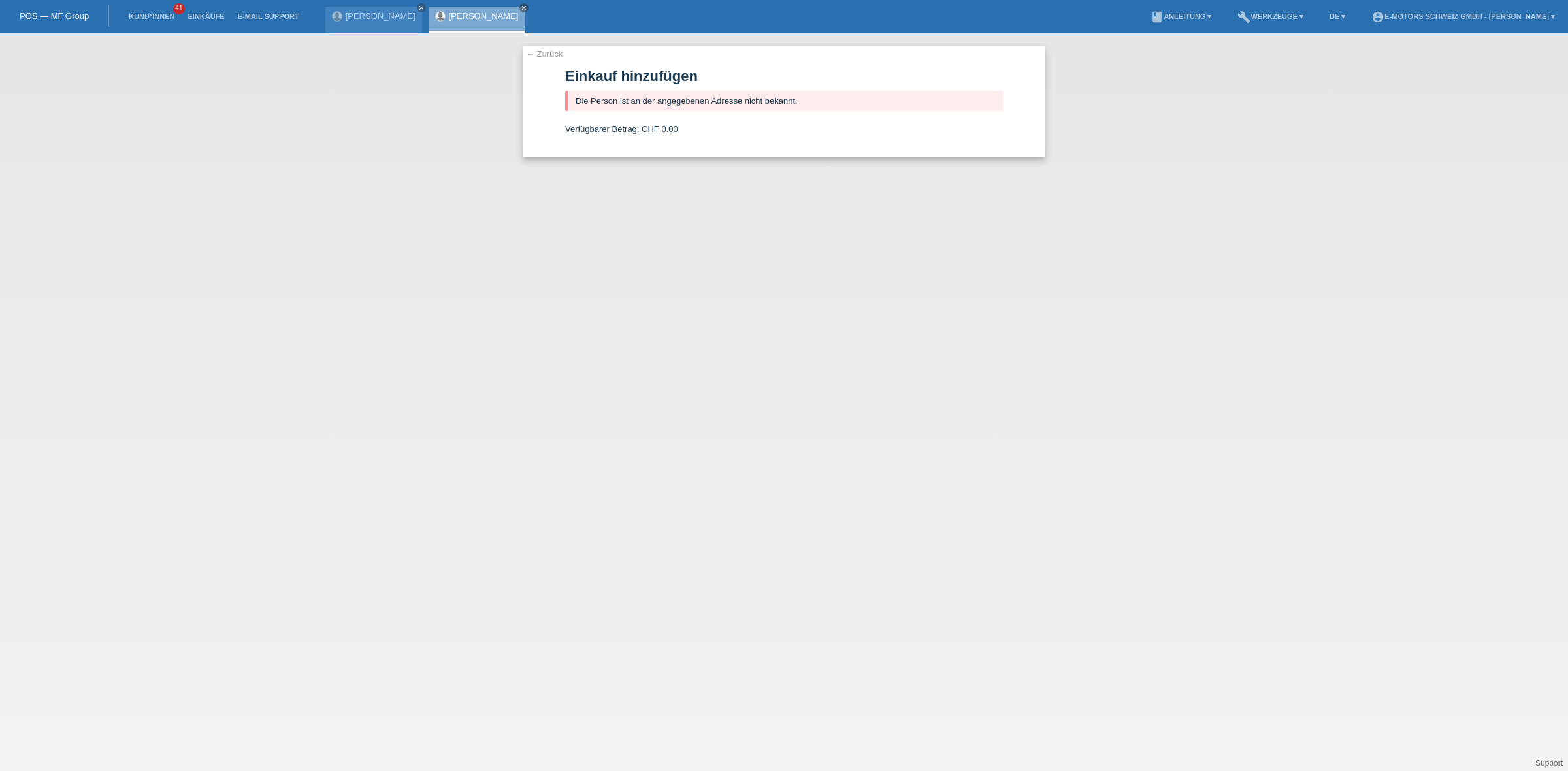
click at [459, 17] on link "[PERSON_NAME]" at bounding box center [484, 16] width 70 height 10
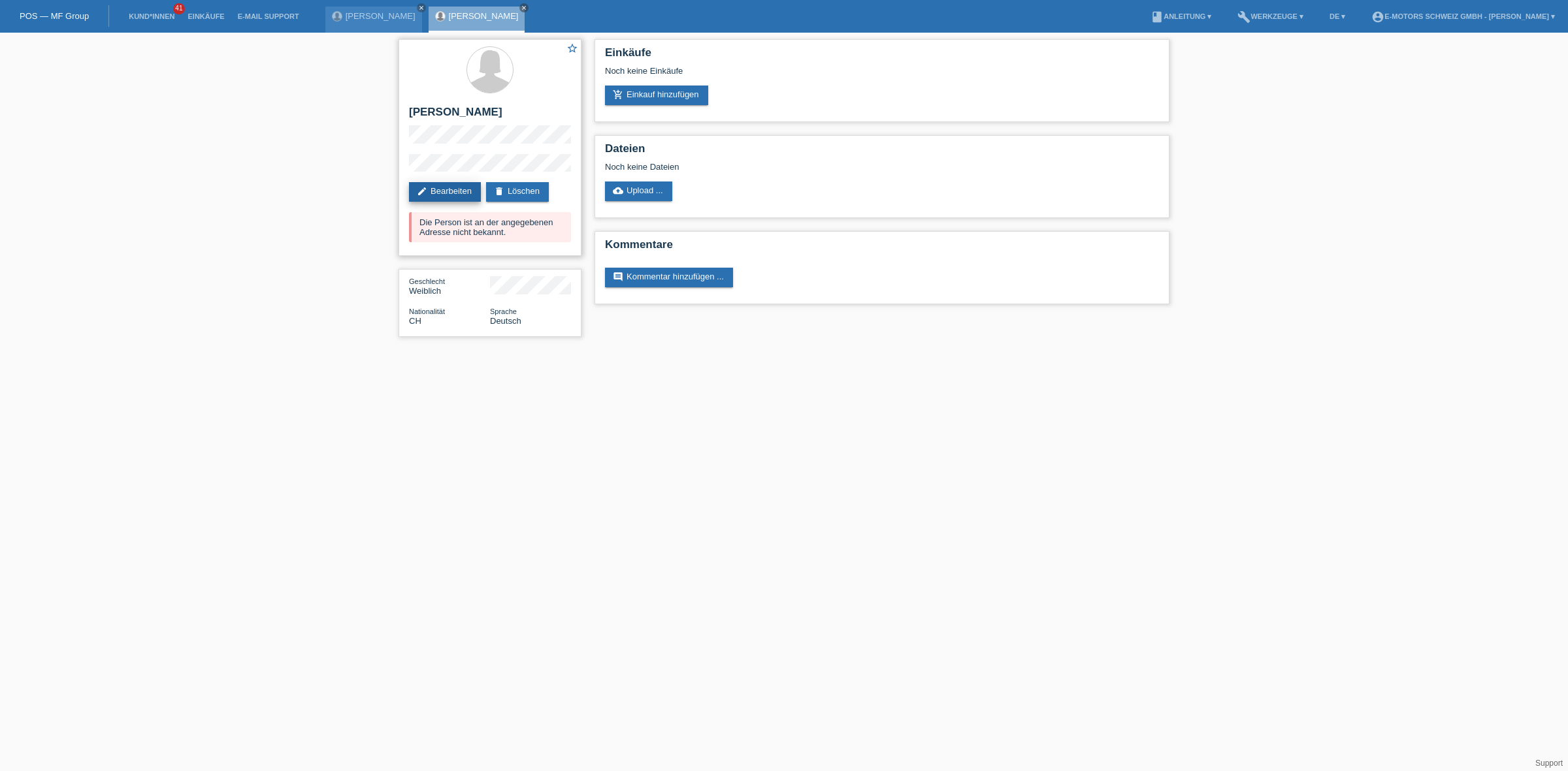
click at [451, 187] on link "edit Bearbeiten" at bounding box center [445, 192] width 72 height 19
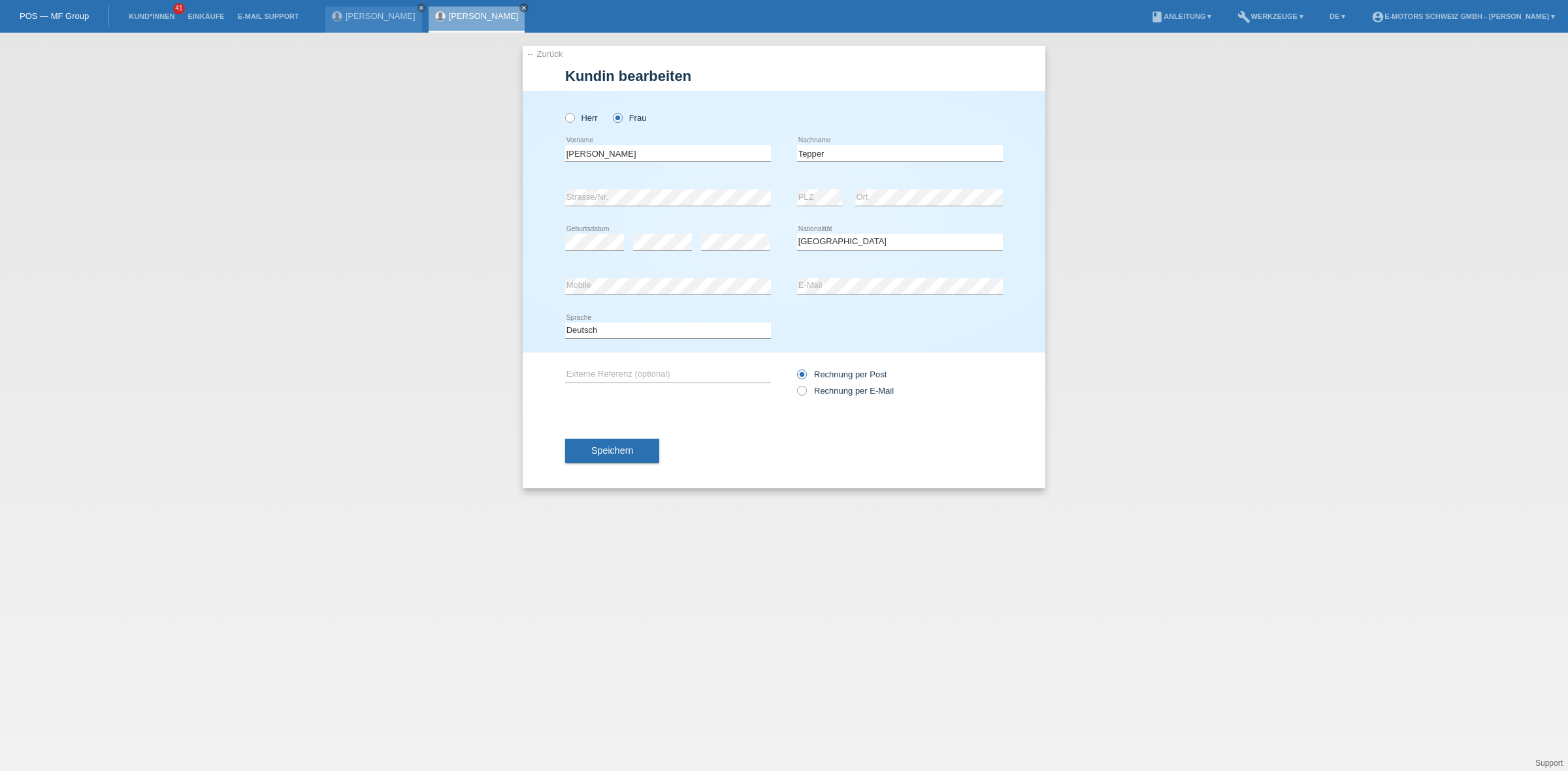
select select "CH"
